Goal: Task Accomplishment & Management: Use online tool/utility

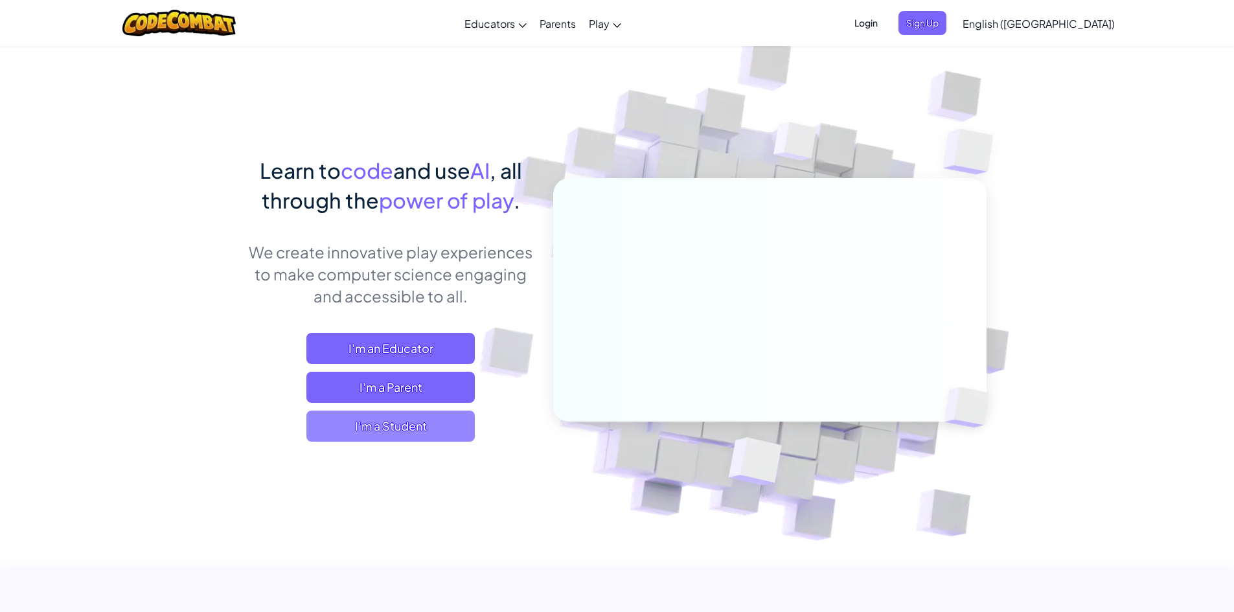
click at [414, 419] on span "I'm a Student" at bounding box center [390, 426] width 168 height 31
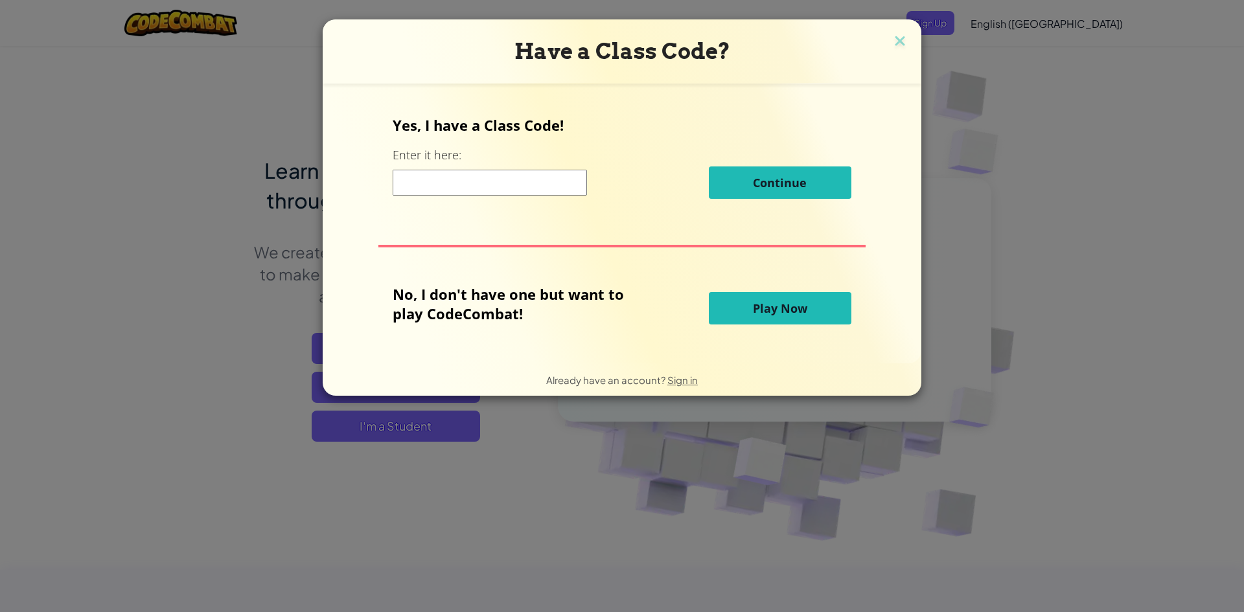
click at [510, 188] on input at bounding box center [490, 183] width 194 height 26
click at [759, 310] on span "Play Now" at bounding box center [780, 309] width 54 height 16
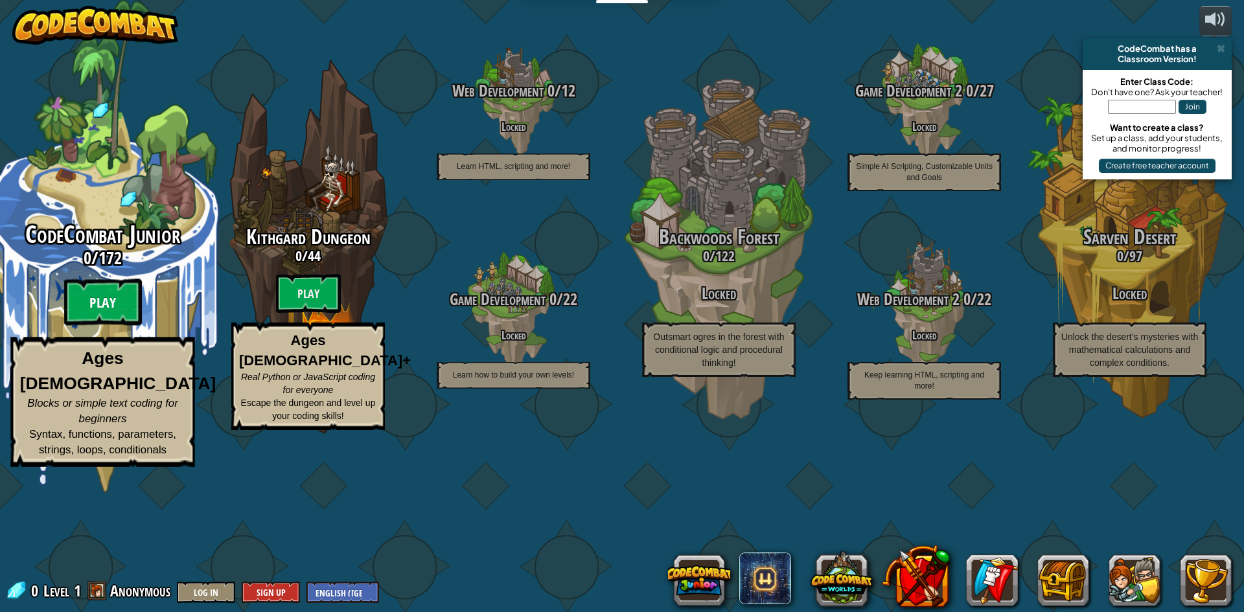
click at [113, 326] on btn "Play" at bounding box center [103, 302] width 78 height 47
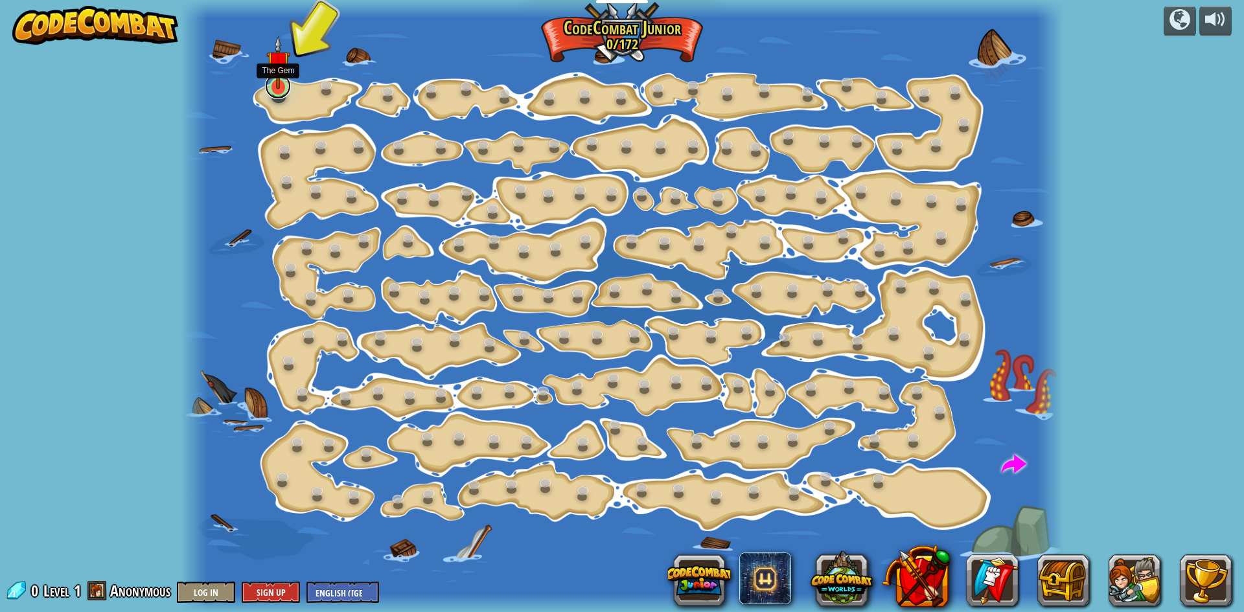
click at [282, 95] on link at bounding box center [278, 86] width 26 height 26
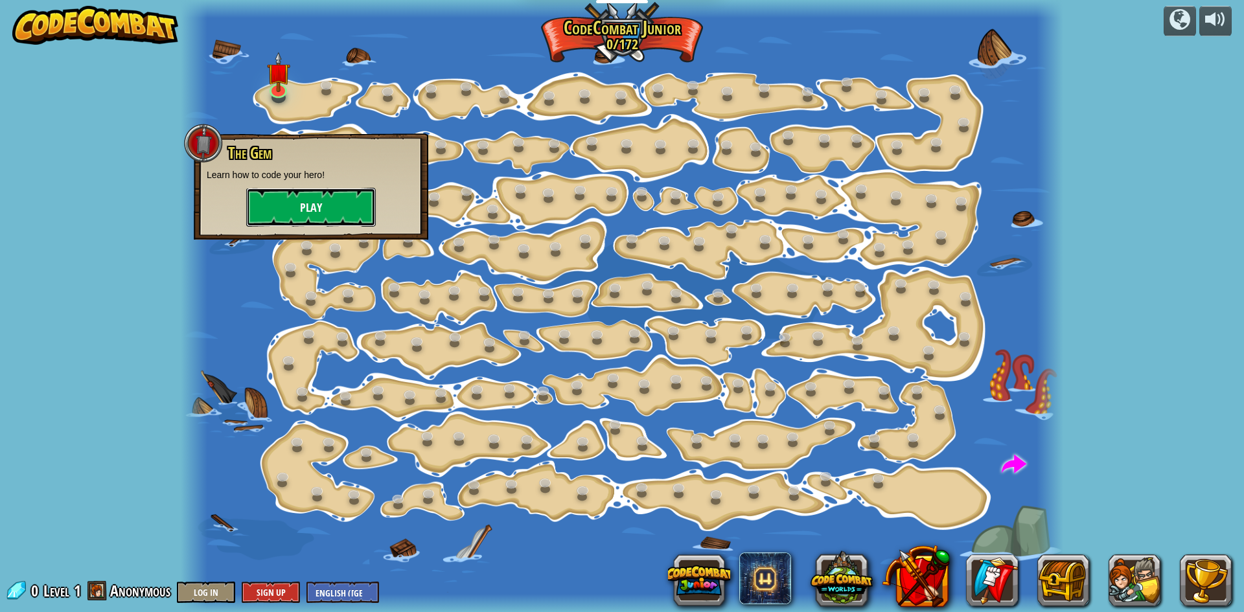
click at [295, 200] on button "Play" at bounding box center [311, 207] width 130 height 39
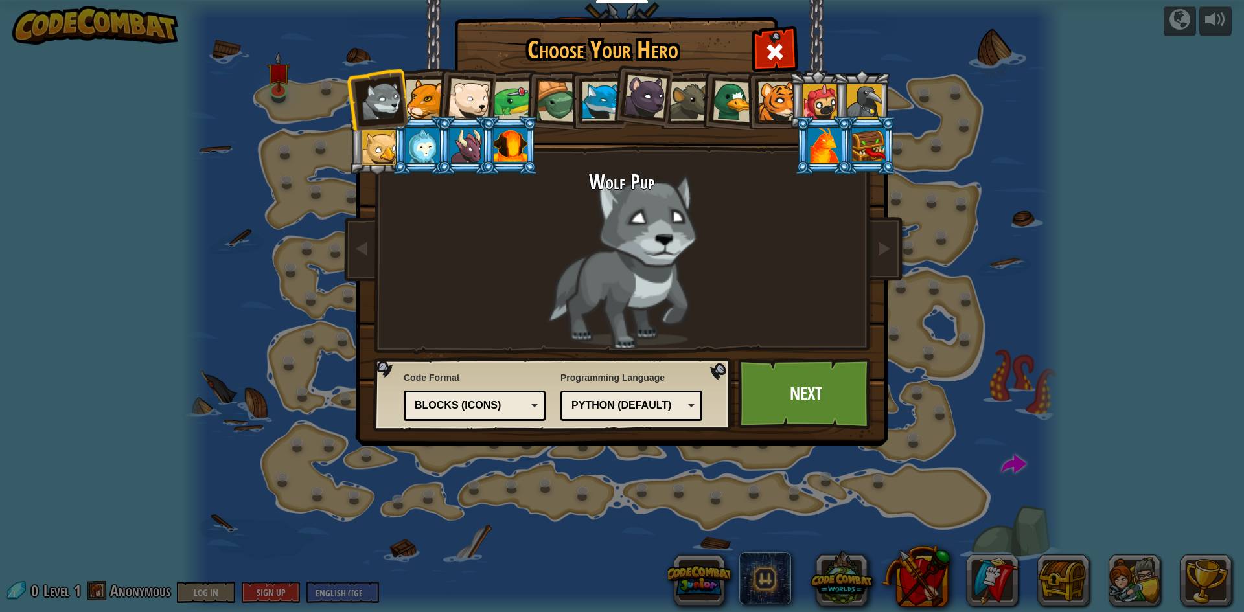
click at [431, 100] on div at bounding box center [425, 100] width 40 height 40
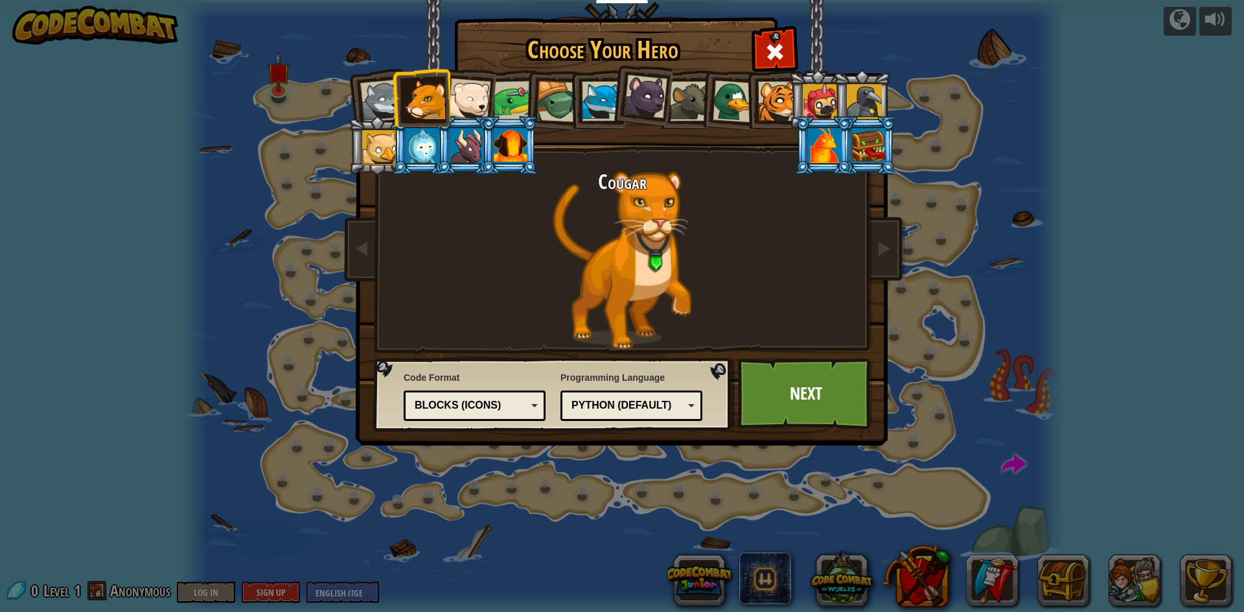
click at [466, 104] on div at bounding box center [469, 99] width 43 height 43
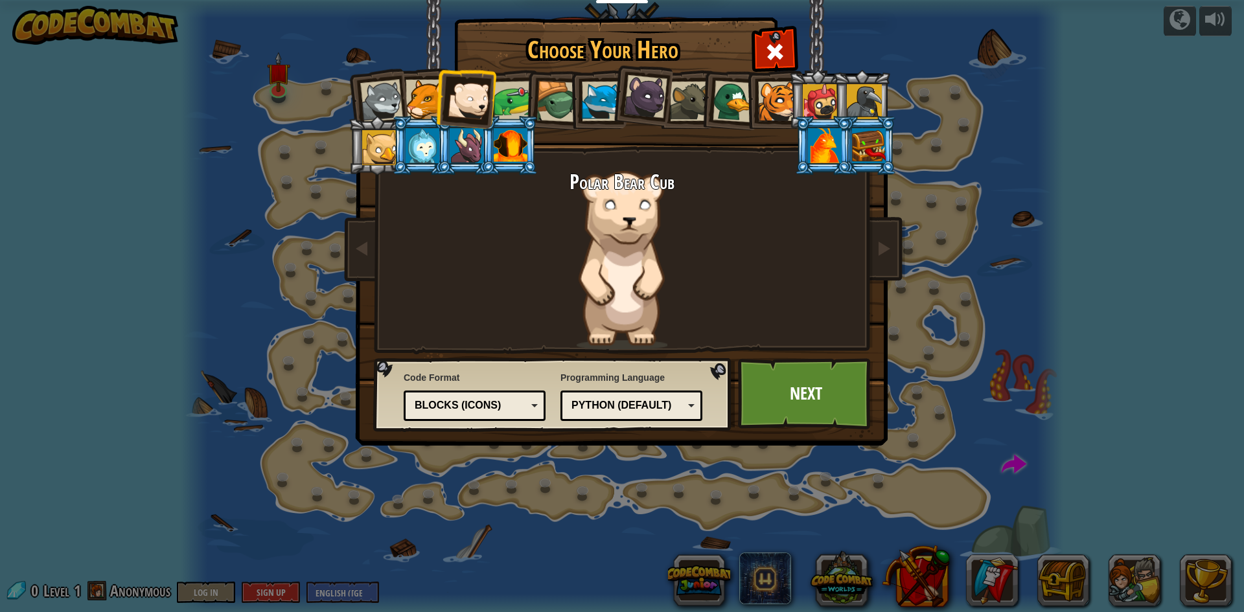
click at [500, 106] on div at bounding box center [514, 101] width 40 height 40
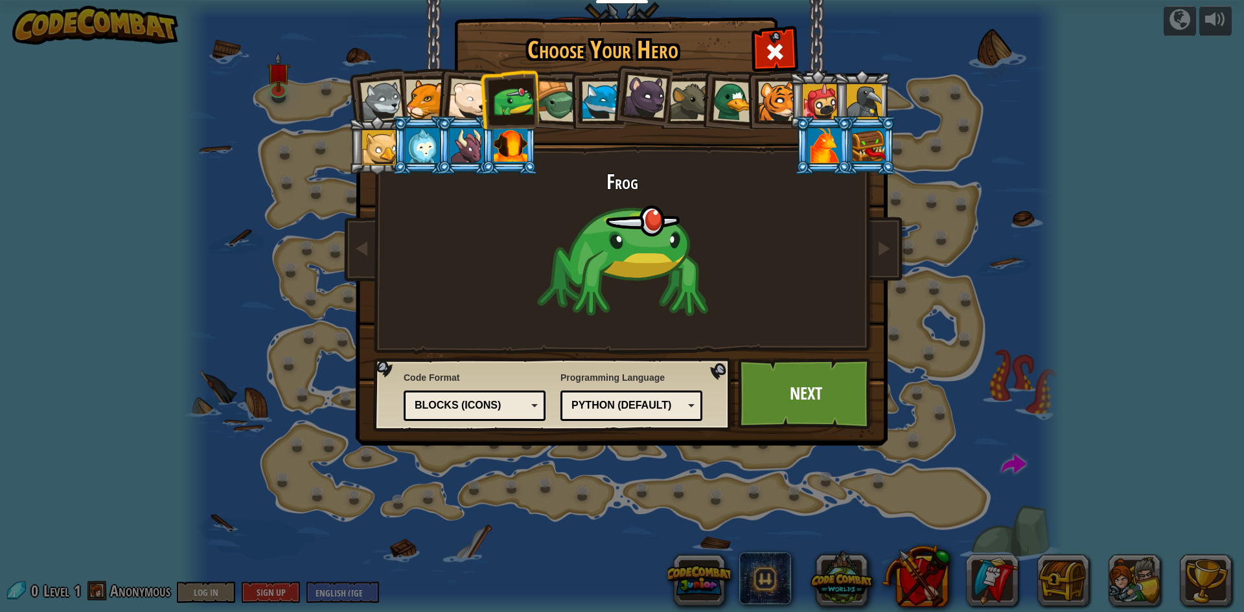
click at [631, 411] on div "Python (Default)" at bounding box center [627, 405] width 112 height 15
click at [612, 527] on div "Choose Your Hero 0 Wolf Pup Cougar Polar Bear Cub Frog Turtle Blue Fox Panther …" at bounding box center [622, 306] width 1244 height 612
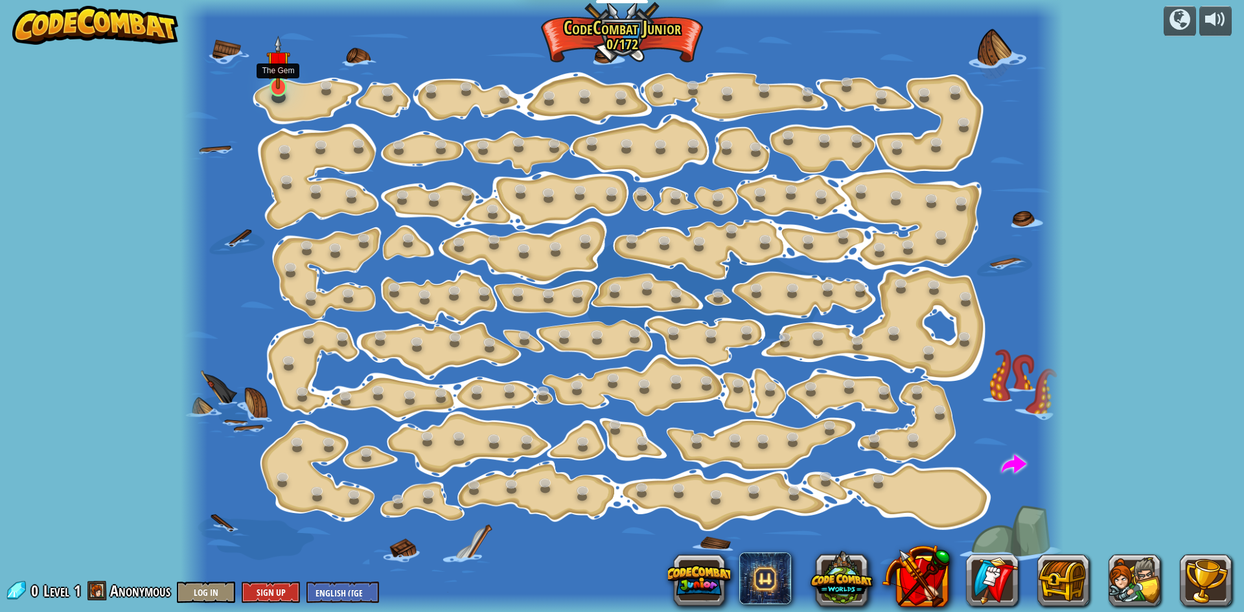
click at [275, 82] on img at bounding box center [277, 63] width 23 height 54
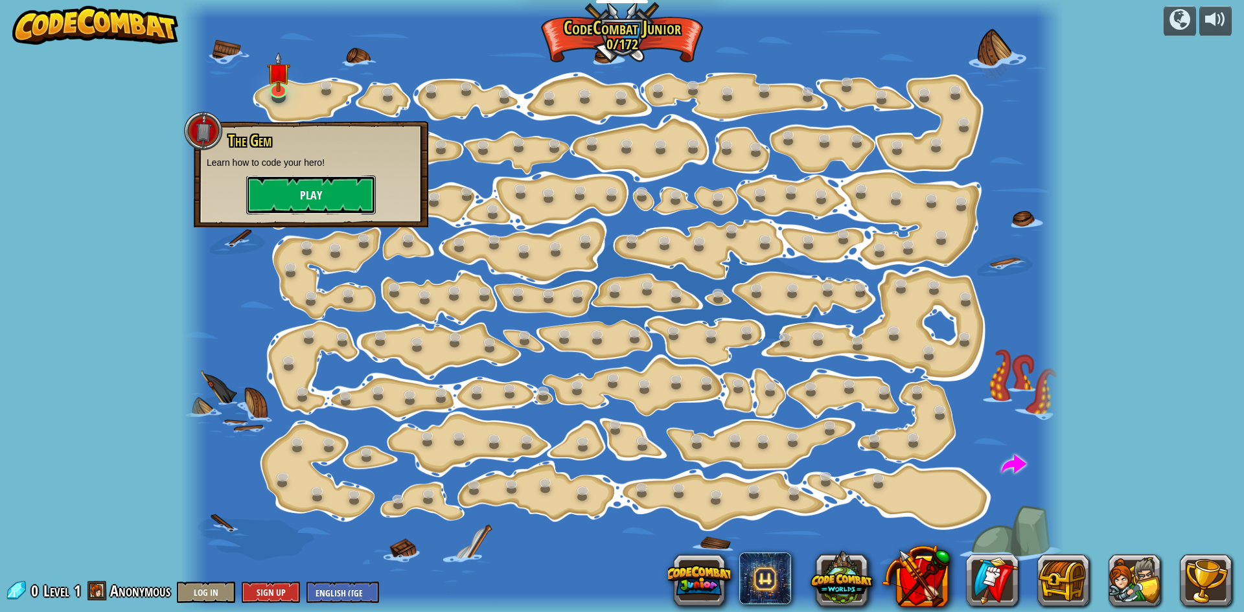
click at [318, 183] on button "Play" at bounding box center [311, 195] width 130 height 39
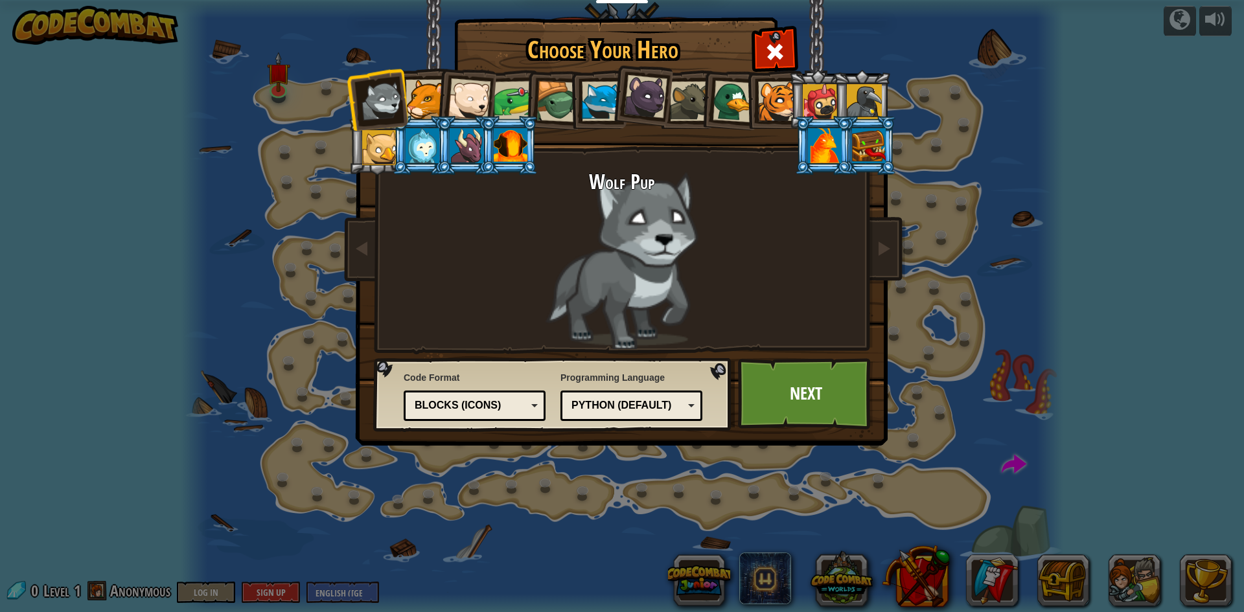
click at [480, 410] on div "Blocks (Icons)" at bounding box center [471, 405] width 112 height 15
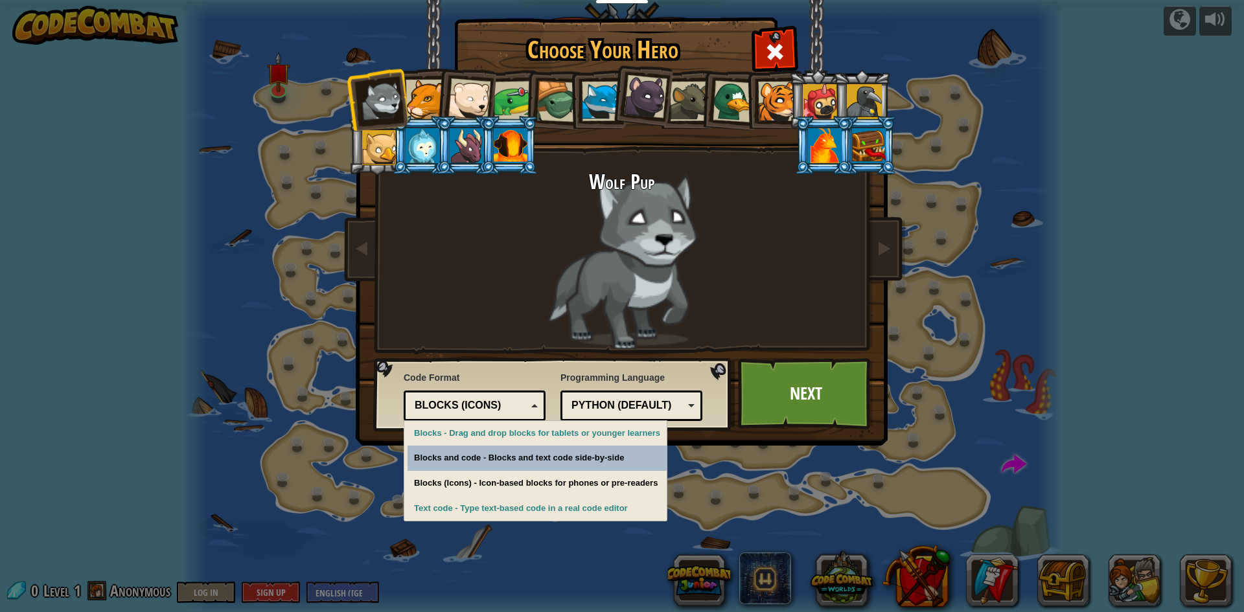
drag, startPoint x: 479, startPoint y: 410, endPoint x: 508, endPoint y: 457, distance: 55.3
click at [508, 421] on div "Text code Blocks and code Blocks Blocks (Icons) Blocks (Icons) Blocks - Drag an…" at bounding box center [475, 406] width 142 height 30
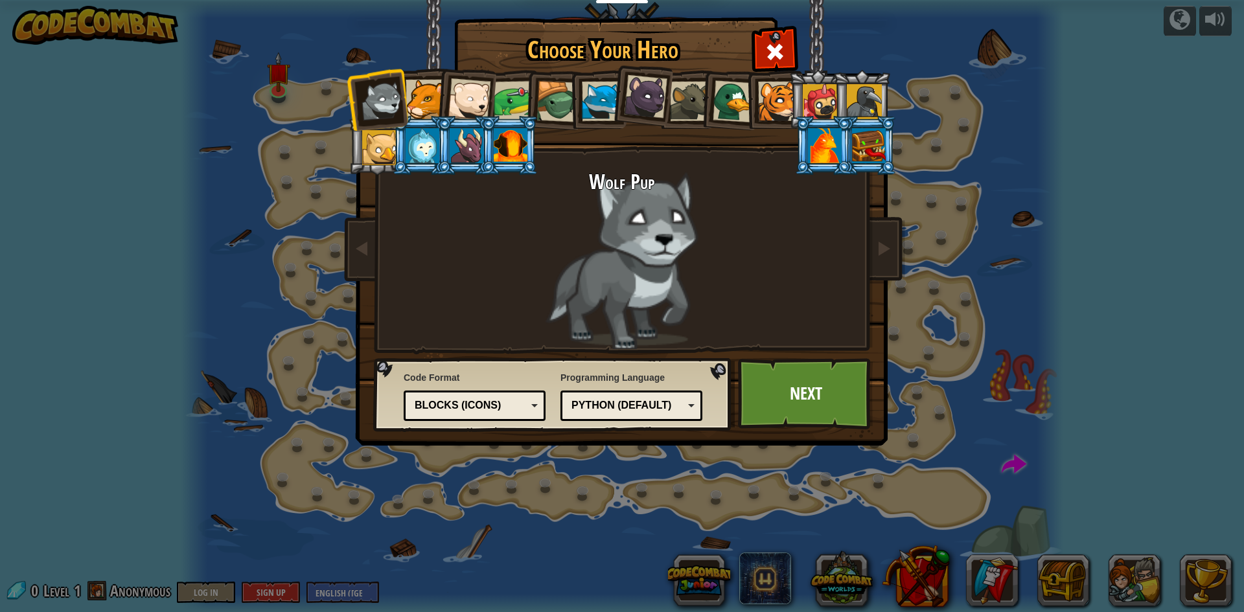
click at [514, 409] on div "Blocks (Icons)" at bounding box center [471, 405] width 112 height 15
click at [821, 143] on div at bounding box center [825, 145] width 34 height 35
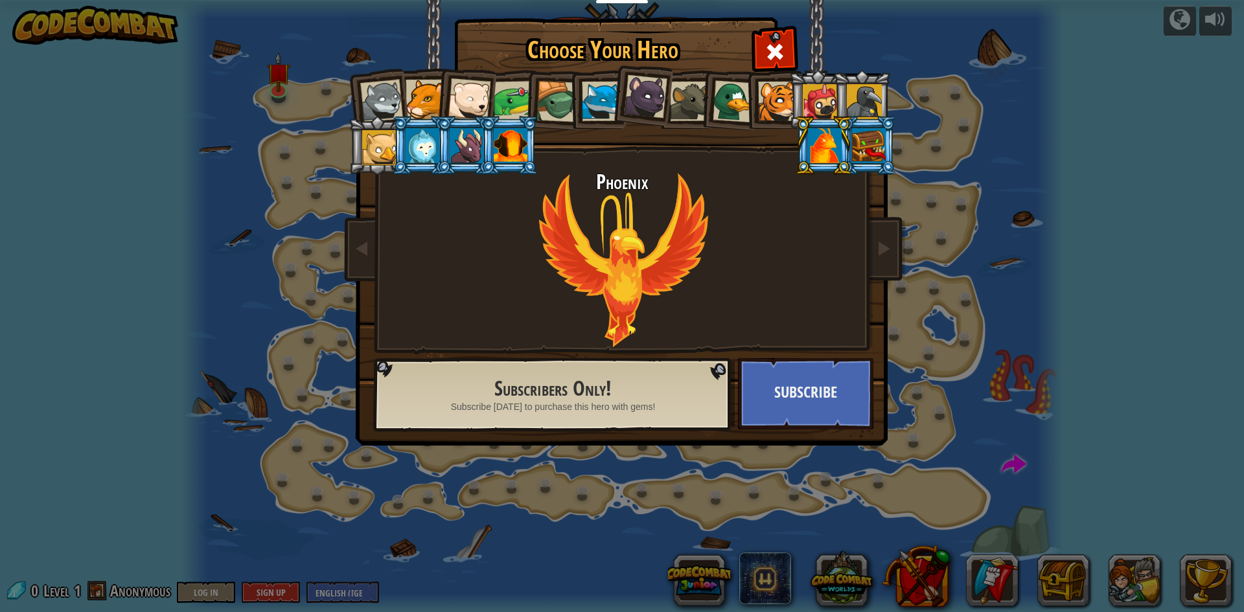
click at [461, 109] on div at bounding box center [469, 99] width 43 height 43
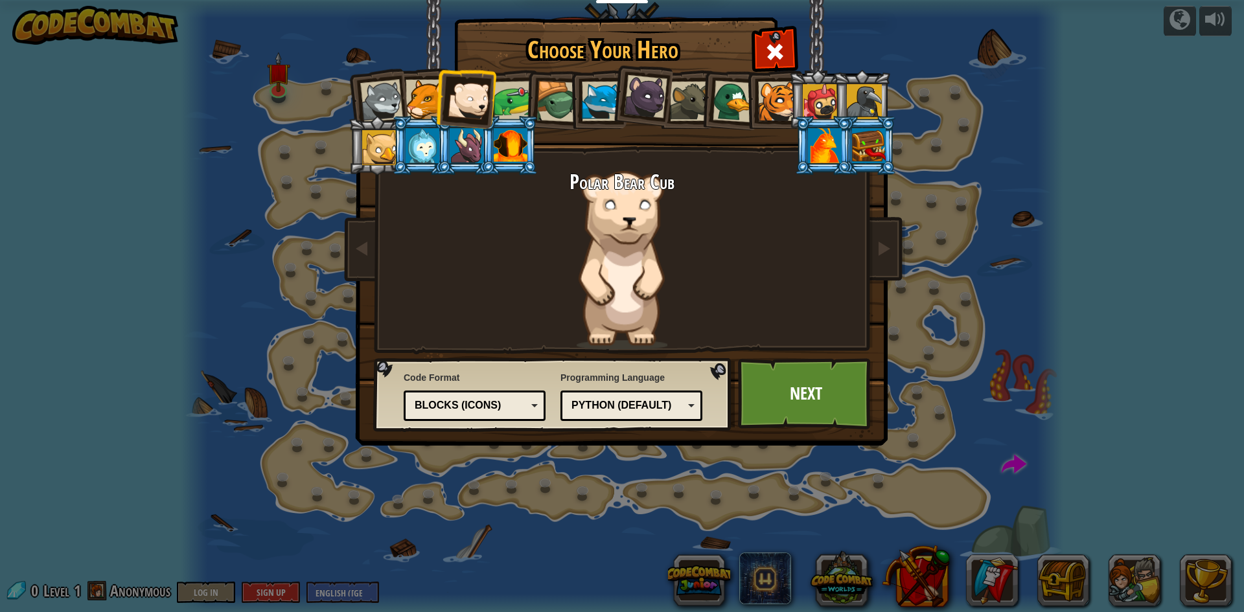
click at [425, 104] on div at bounding box center [425, 100] width 40 height 40
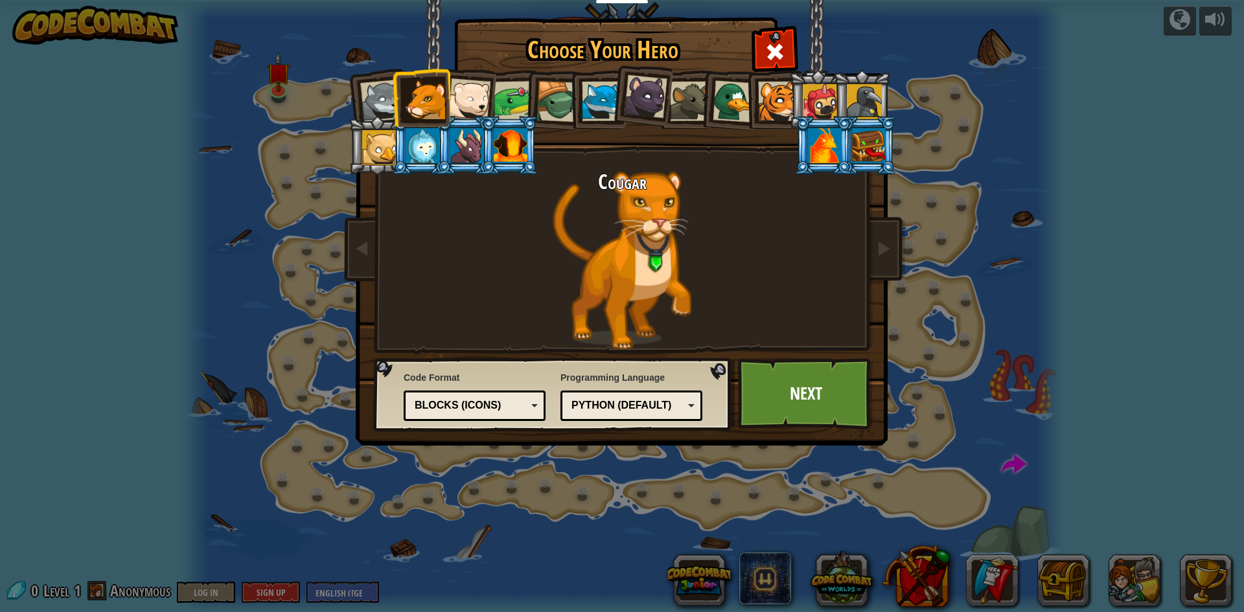
click at [380, 105] on div at bounding box center [381, 101] width 43 height 43
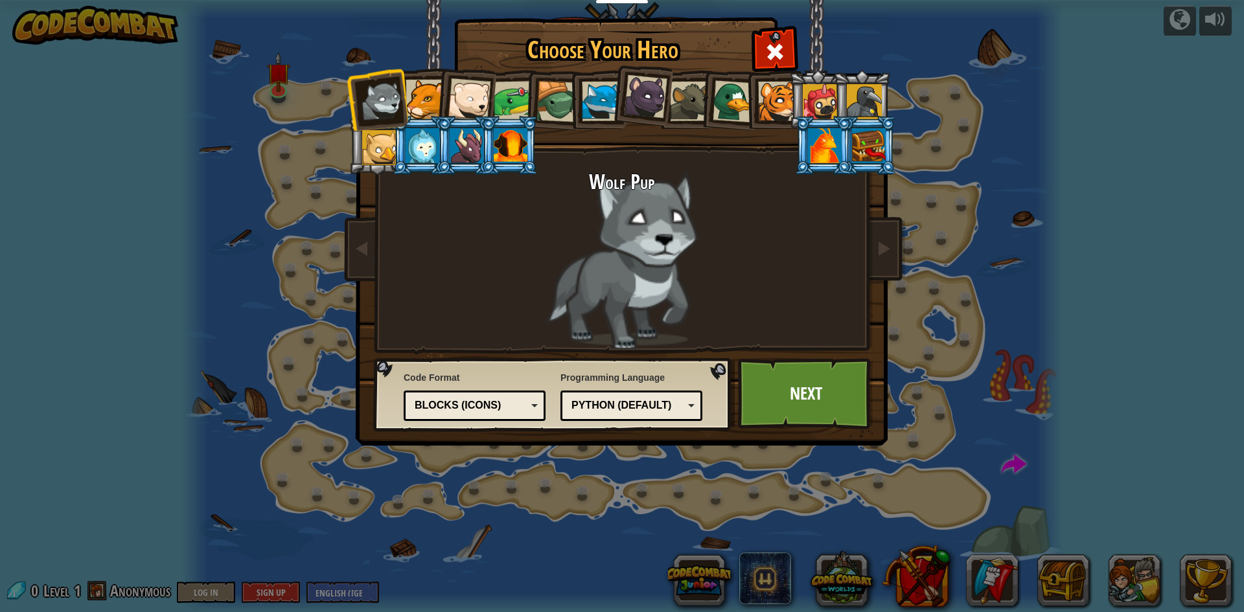
click at [464, 109] on div at bounding box center [469, 99] width 43 height 43
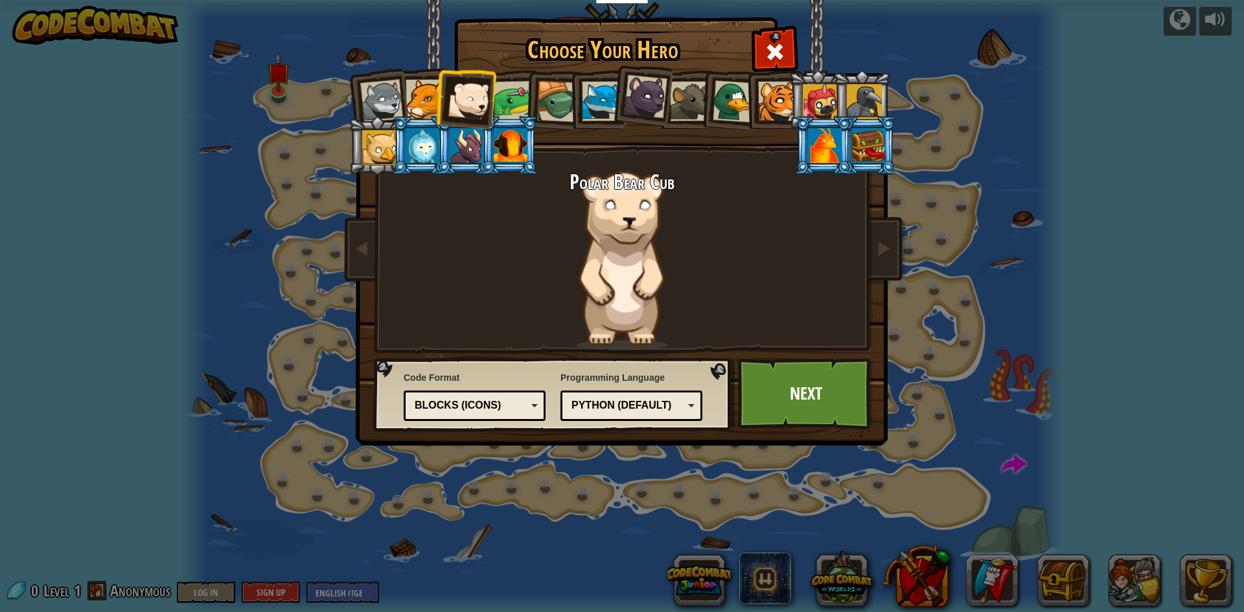
click at [602, 98] on div at bounding box center [602, 102] width 40 height 40
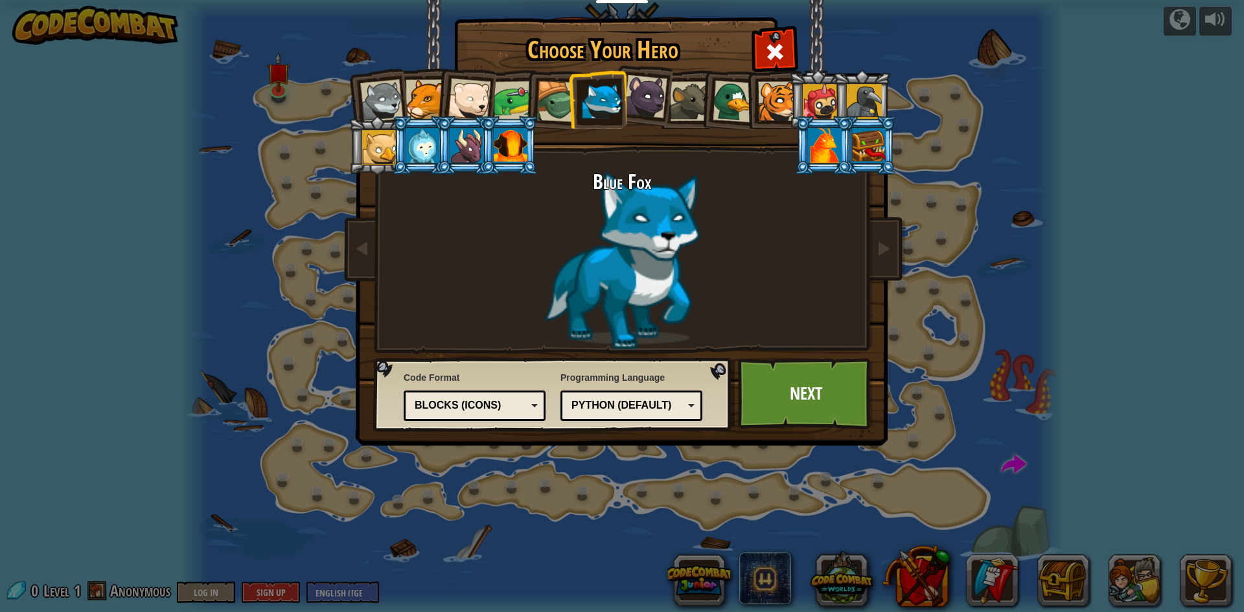
click at [641, 98] on div at bounding box center [645, 96] width 43 height 43
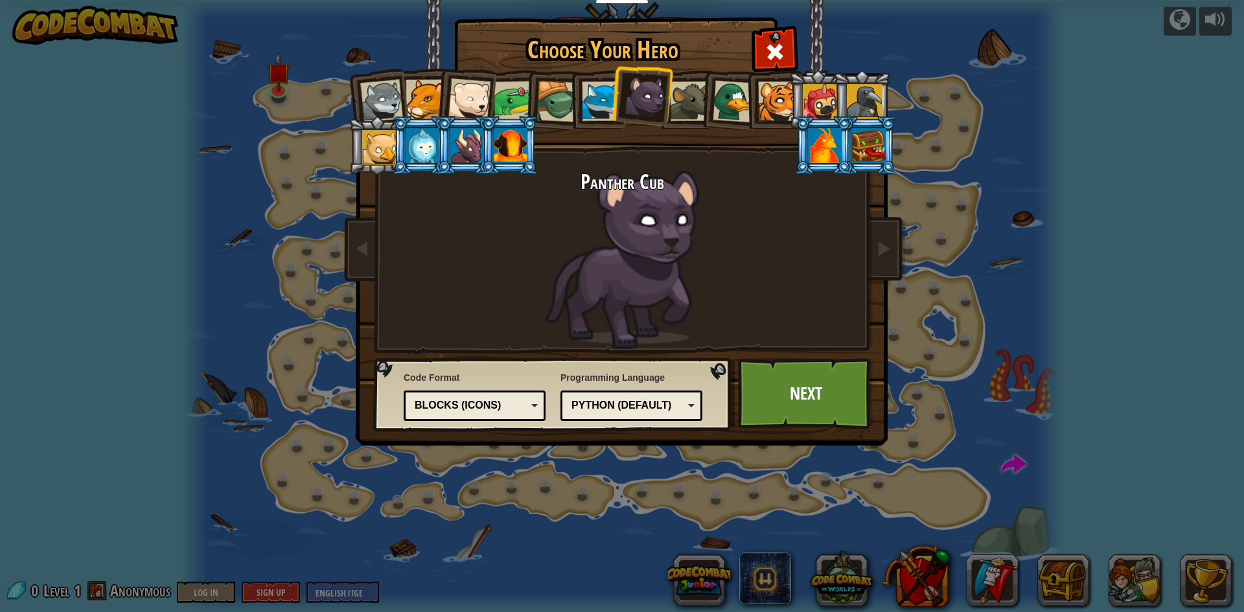
click at [676, 98] on div at bounding box center [690, 102] width 40 height 40
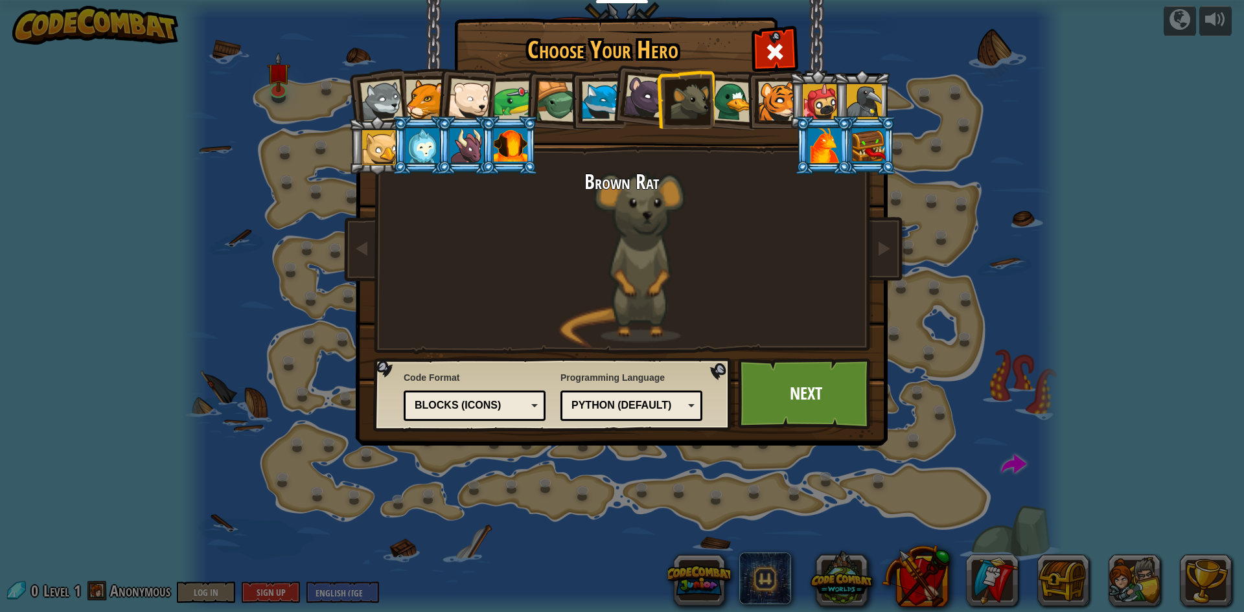
click at [767, 100] on div at bounding box center [778, 102] width 40 height 40
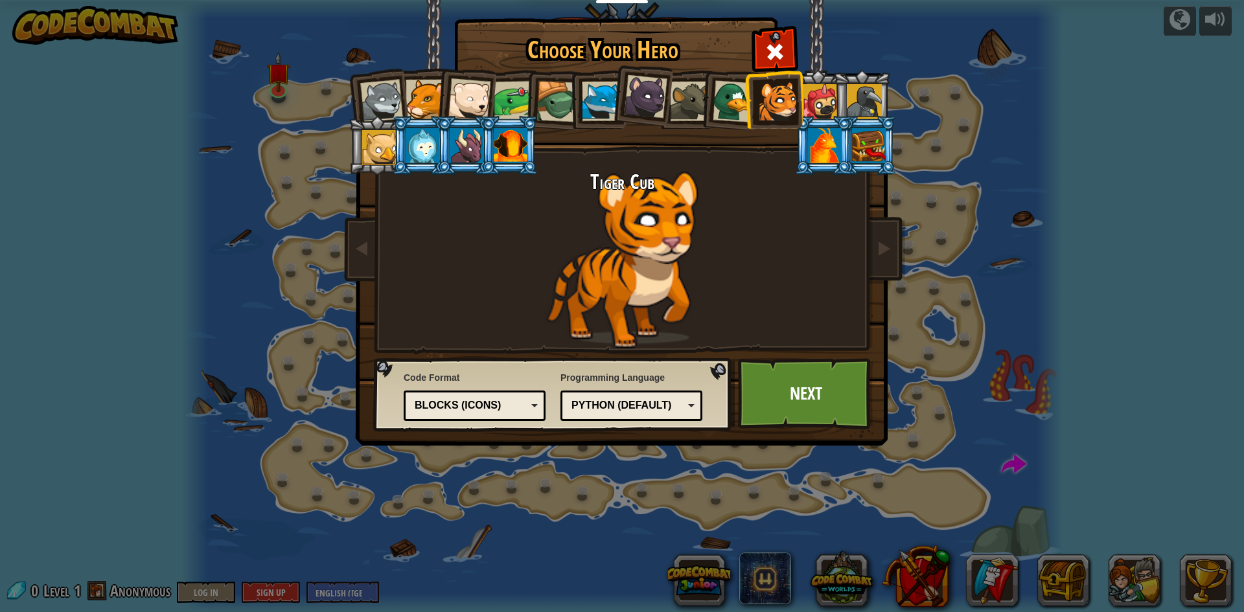
click at [492, 140] on li at bounding box center [509, 145] width 58 height 59
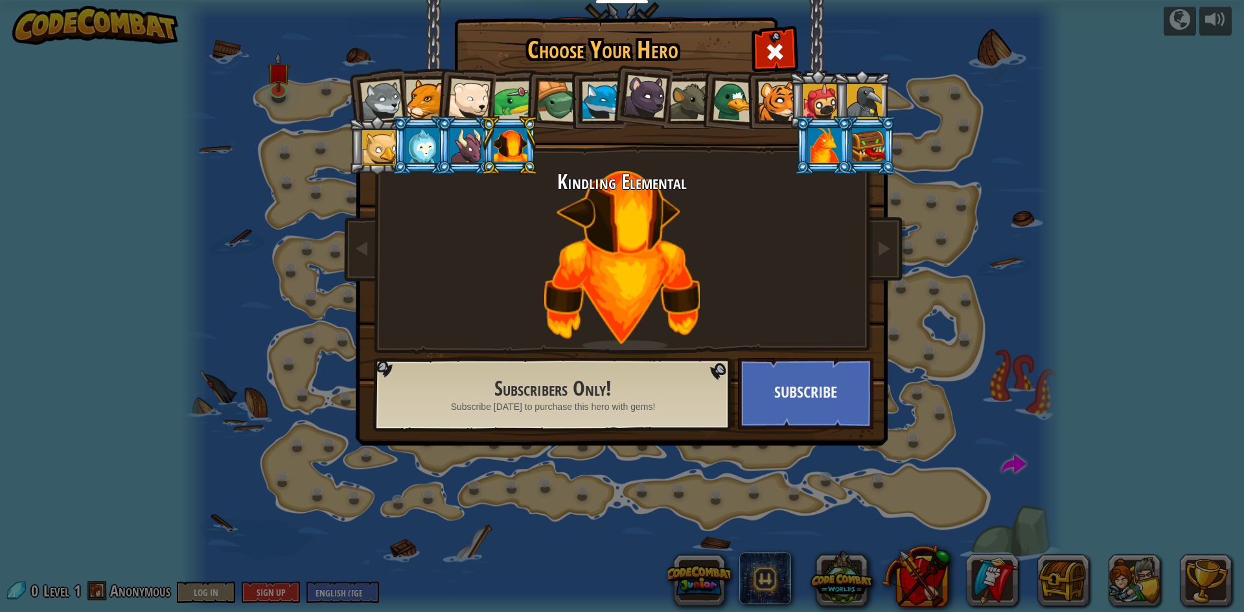
click at [468, 142] on div at bounding box center [467, 145] width 34 height 35
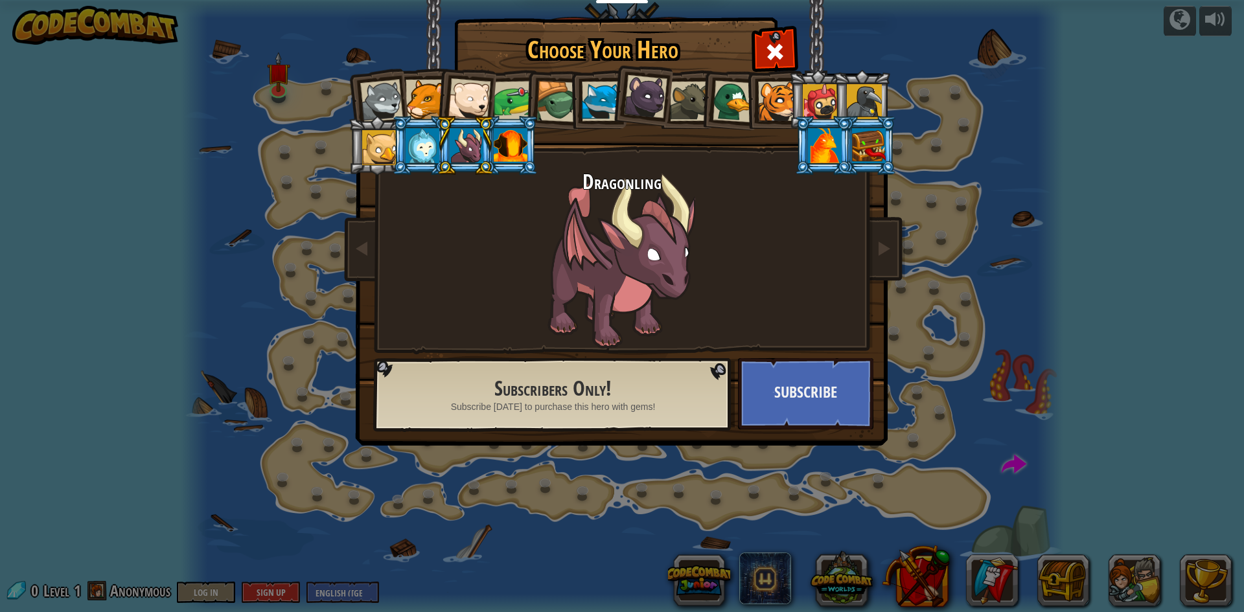
click at [437, 146] on li at bounding box center [465, 145] width 58 height 59
click at [392, 149] on li at bounding box center [421, 145] width 58 height 59
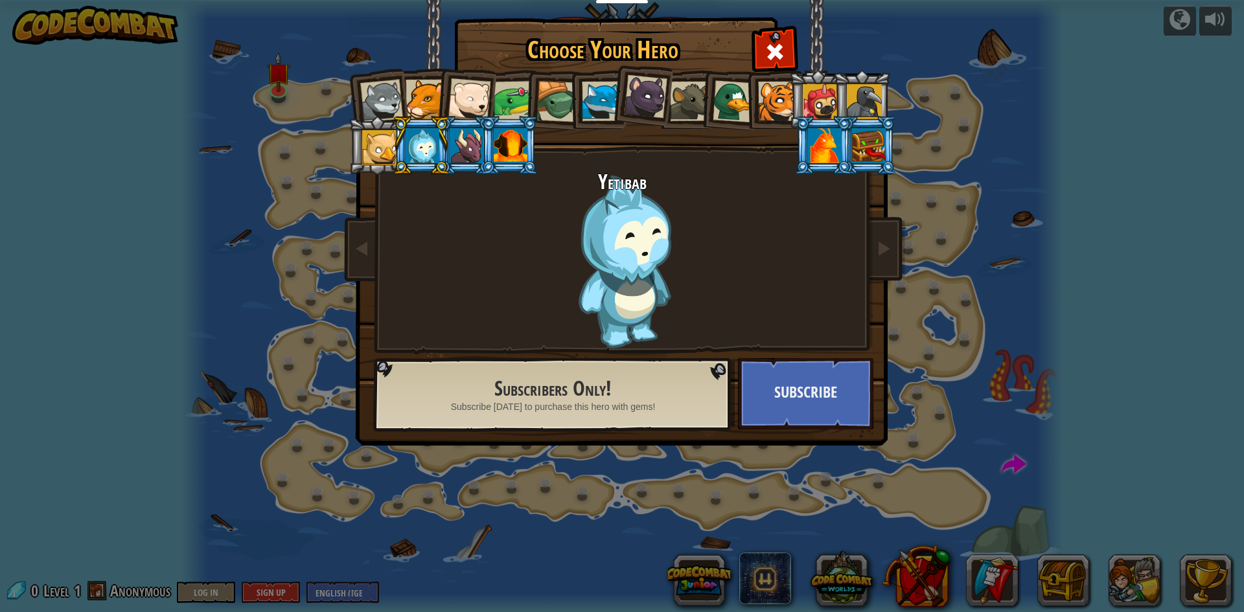
click at [386, 150] on div at bounding box center [379, 147] width 35 height 35
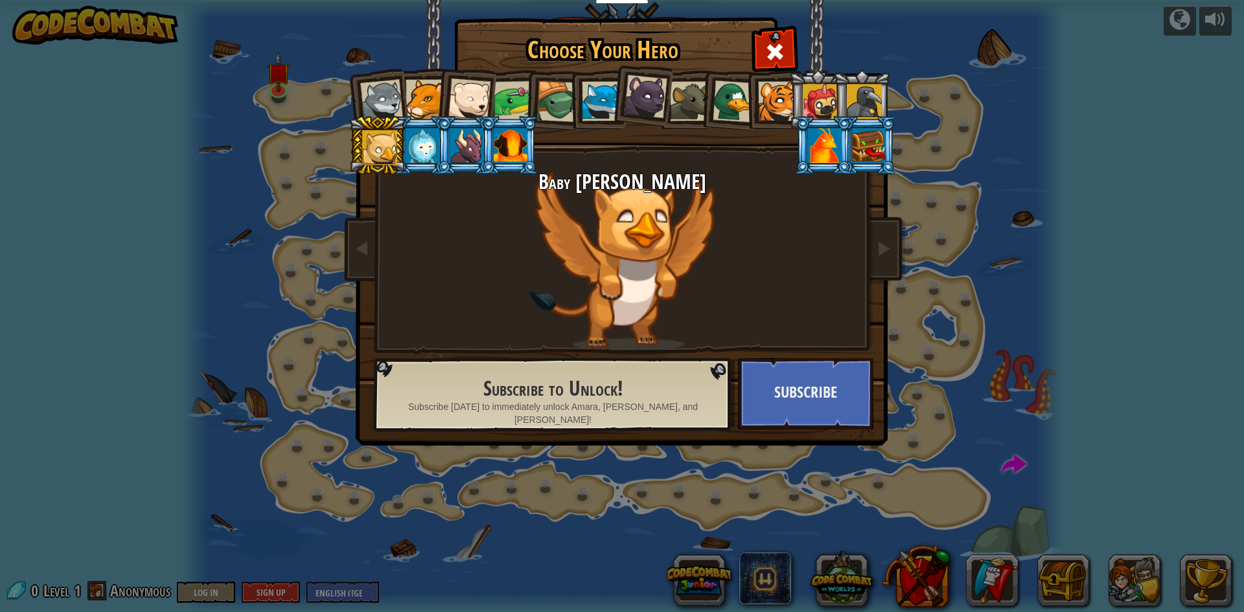
click at [386, 150] on div at bounding box center [379, 147] width 35 height 35
click at [859, 108] on div at bounding box center [864, 101] width 35 height 35
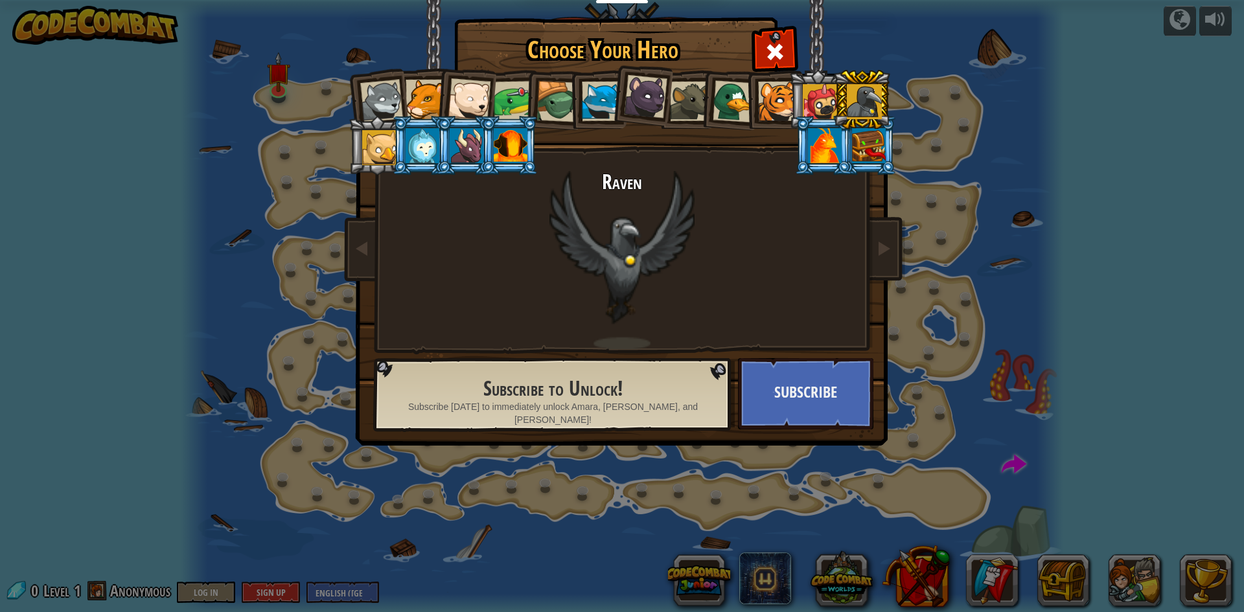
click at [600, 98] on div at bounding box center [602, 102] width 40 height 40
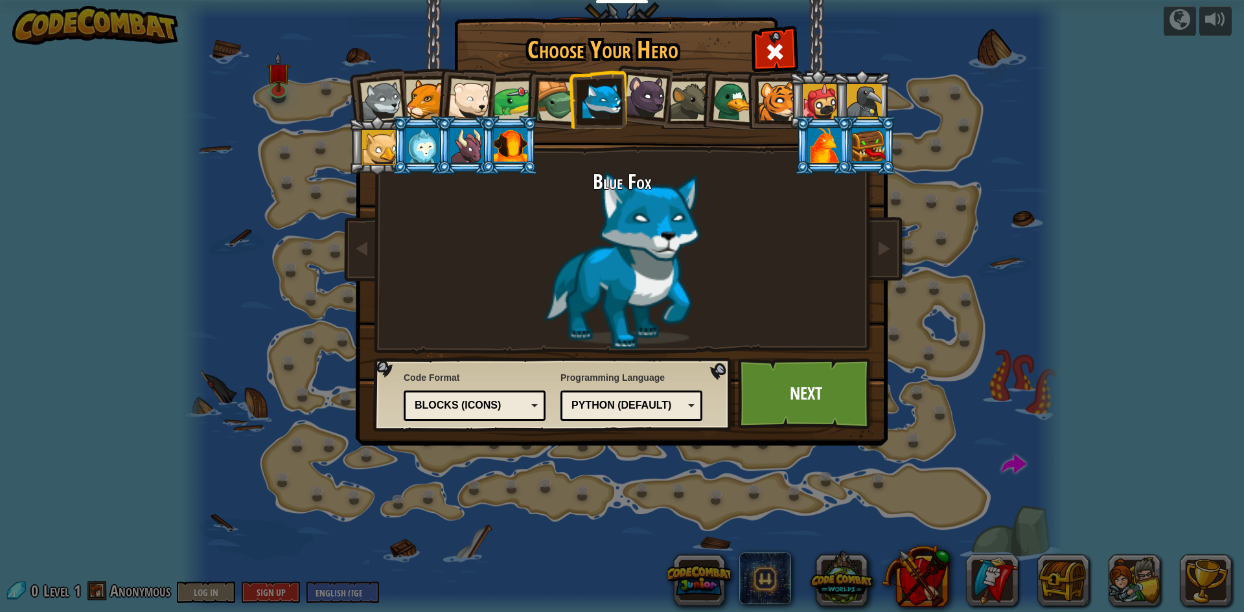
click at [527, 105] on li at bounding box center [554, 100] width 62 height 62
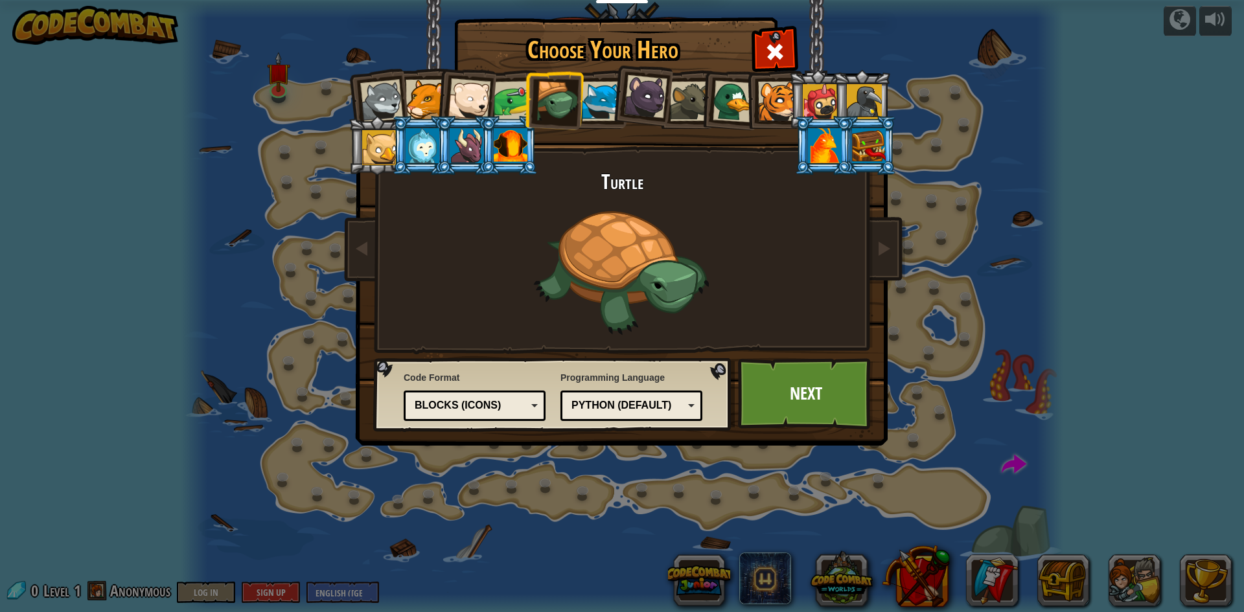
click at [482, 107] on div at bounding box center [469, 99] width 43 height 43
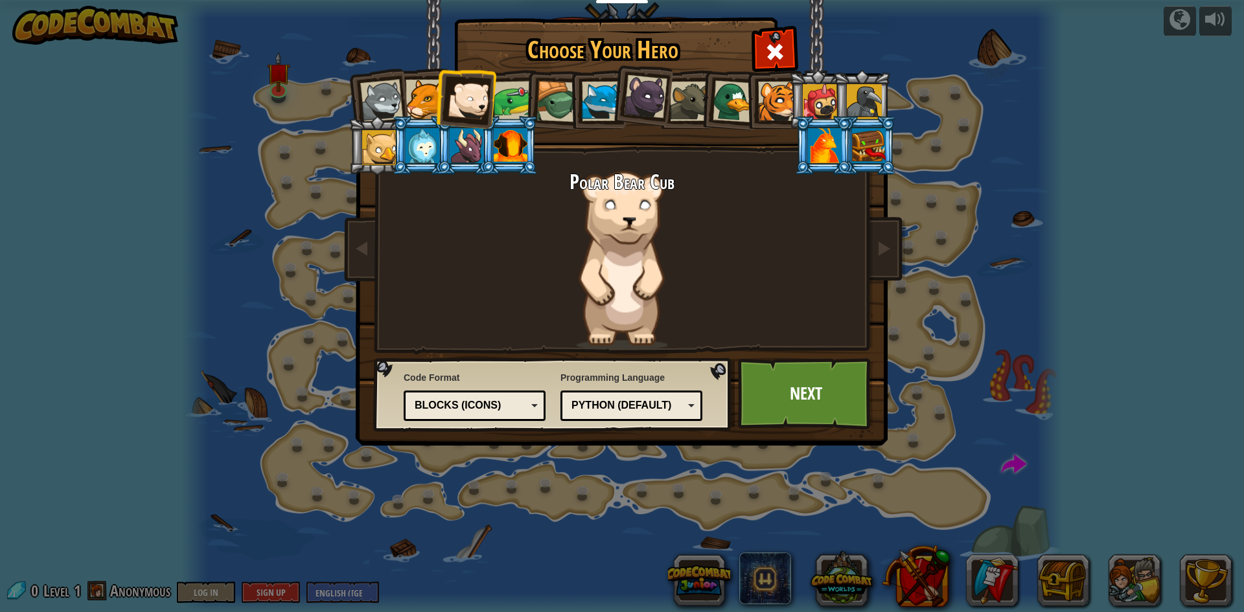
click at [431, 102] on div at bounding box center [425, 100] width 40 height 40
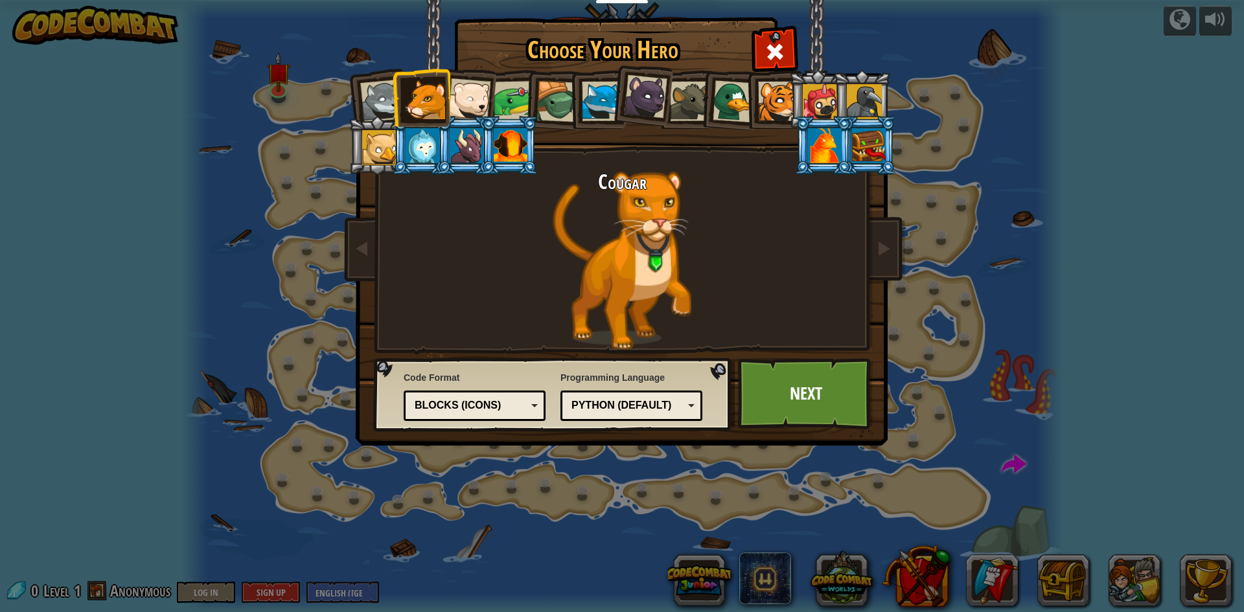
click at [455, 102] on div at bounding box center [469, 99] width 43 height 43
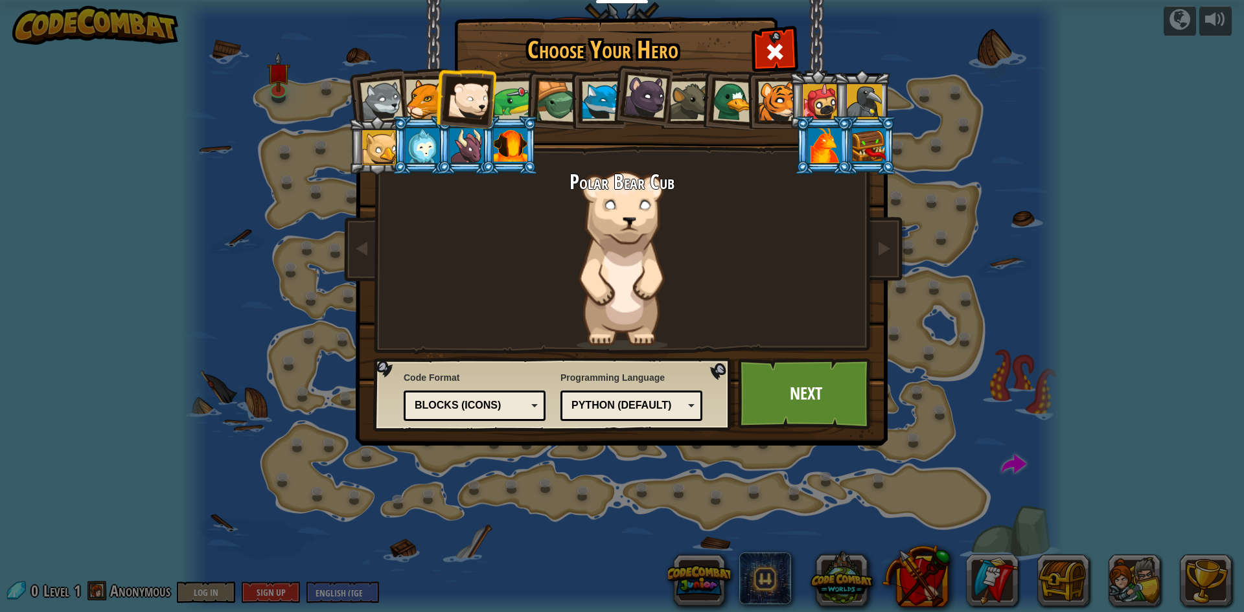
click at [655, 100] on div at bounding box center [645, 96] width 43 height 43
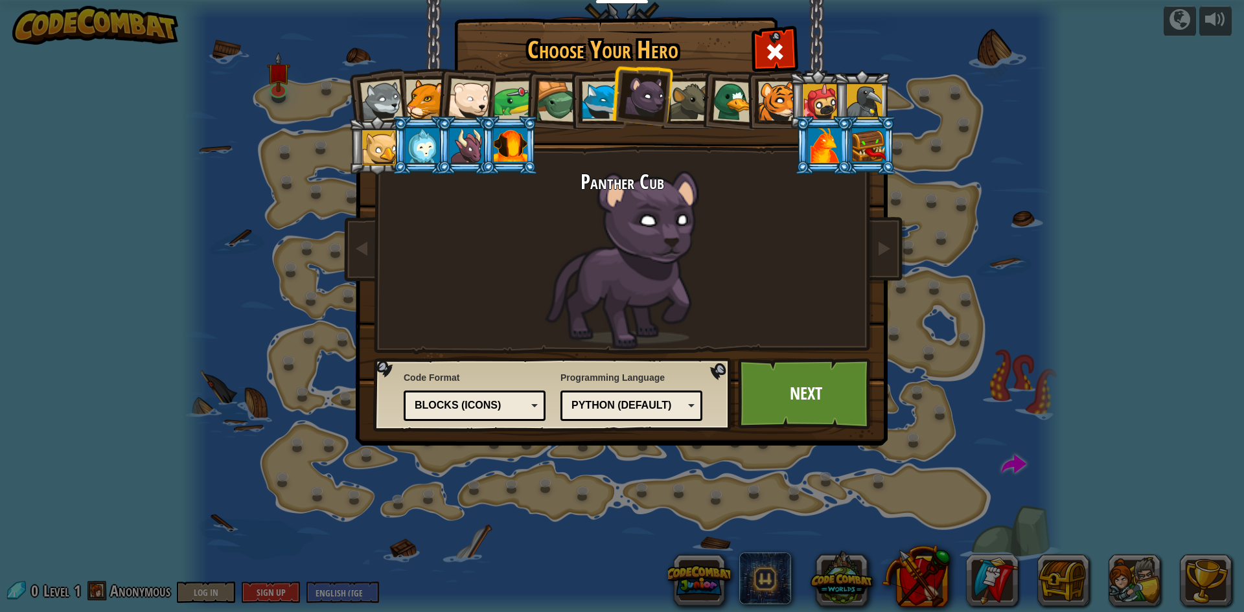
click at [476, 411] on div "Blocks (Icons)" at bounding box center [471, 405] width 112 height 15
click at [784, 400] on link "Next" at bounding box center [805, 393] width 135 height 71
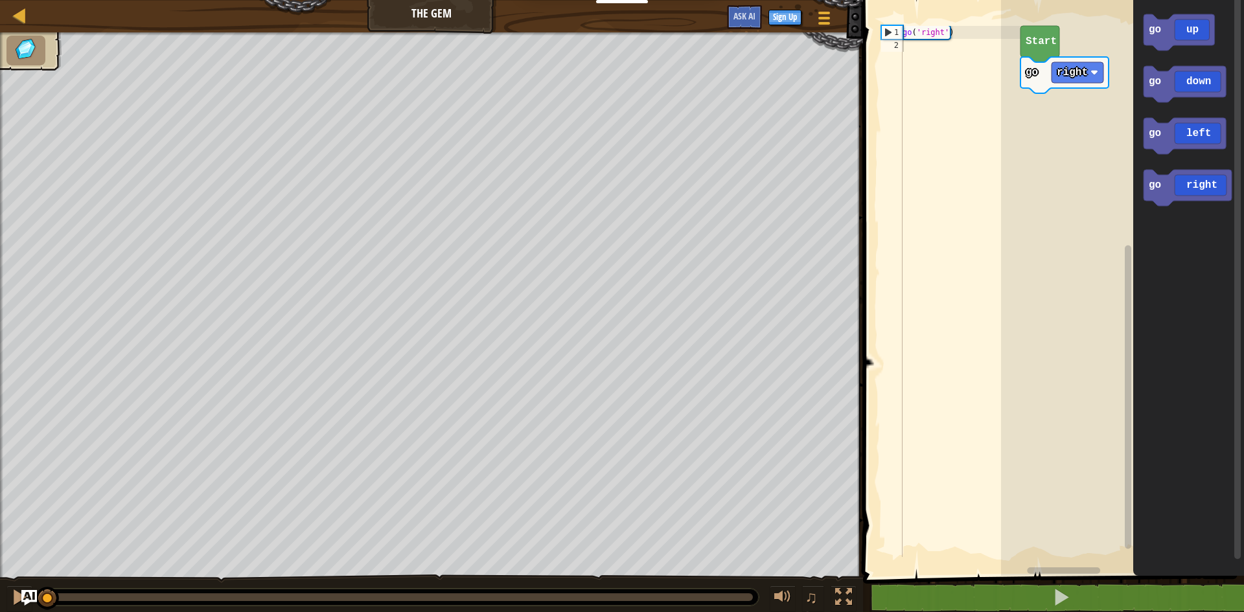
click at [1044, 45] on text "Start" at bounding box center [1040, 42] width 31 height 12
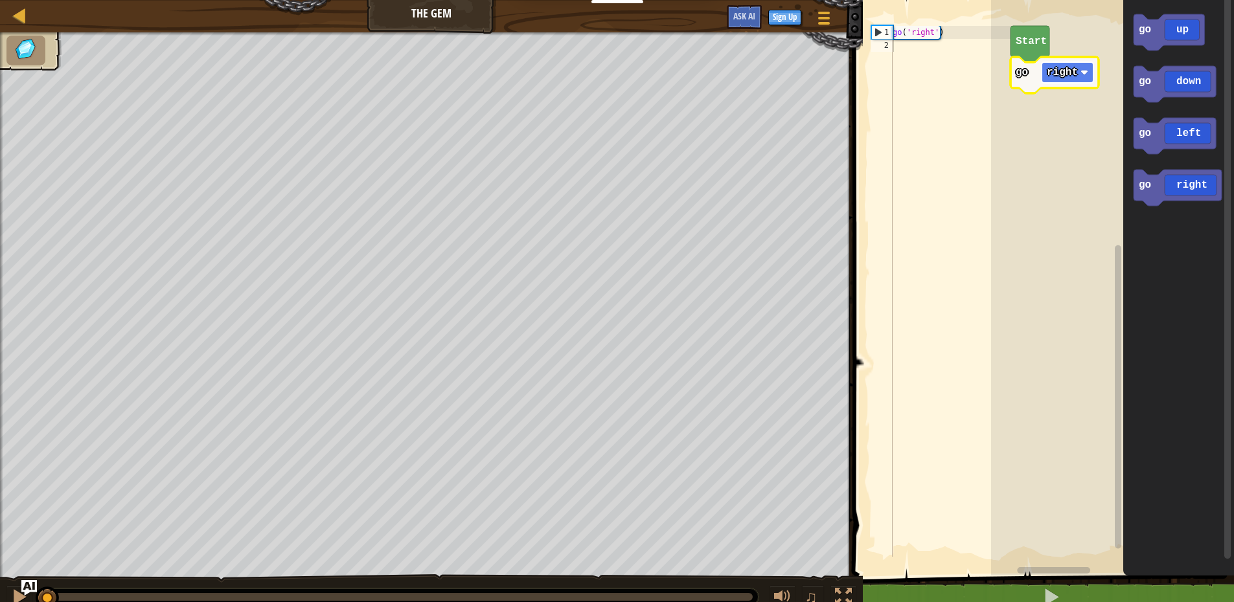
click at [1079, 80] on rect "Blockly Workspace" at bounding box center [1068, 72] width 52 height 21
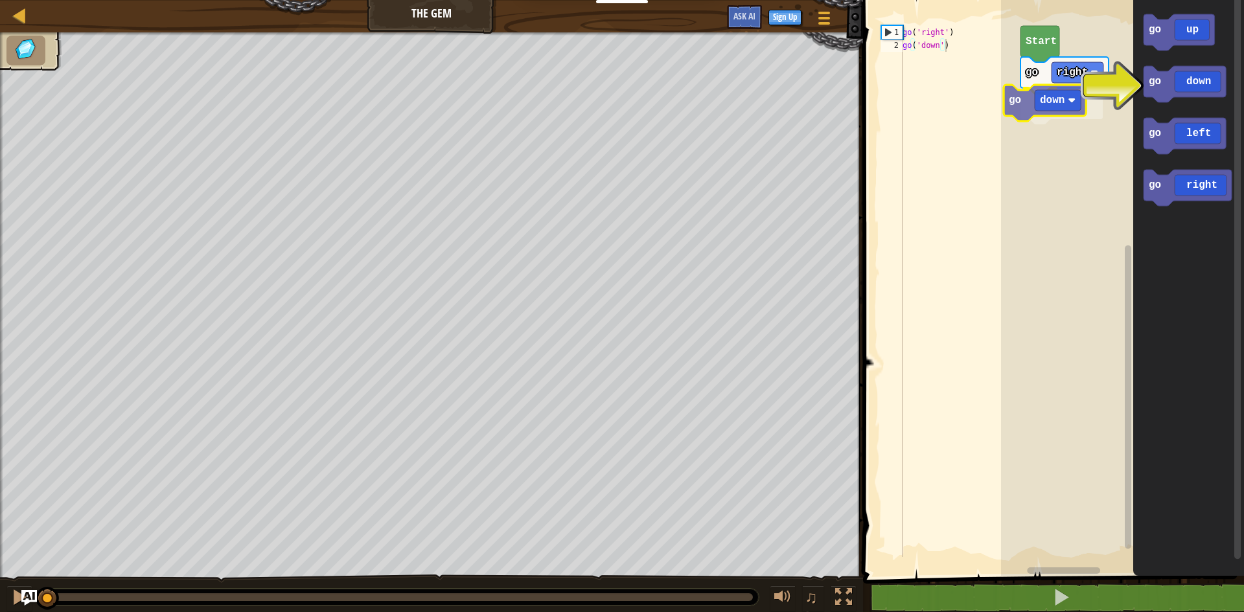
click at [1047, 113] on div "Start go right go down go up go down go left go right go down" at bounding box center [1122, 285] width 243 height 582
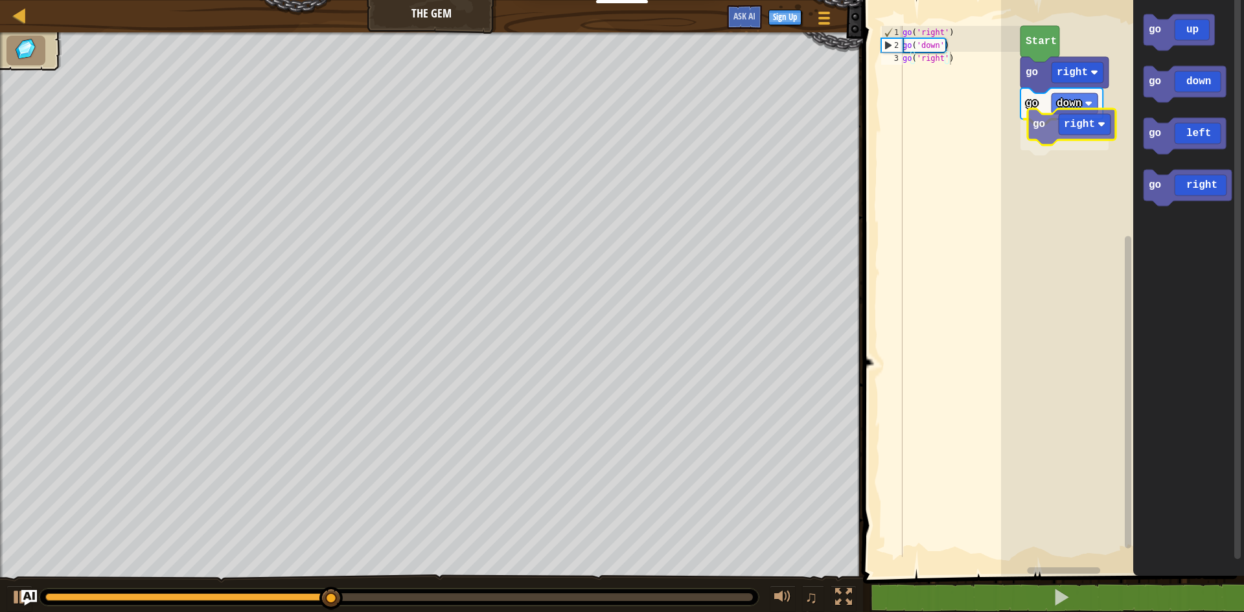
click at [1042, 137] on div "Start go right go down go right go up go down go left go right go right" at bounding box center [1122, 285] width 243 height 582
